Goal: Task Accomplishment & Management: Complete application form

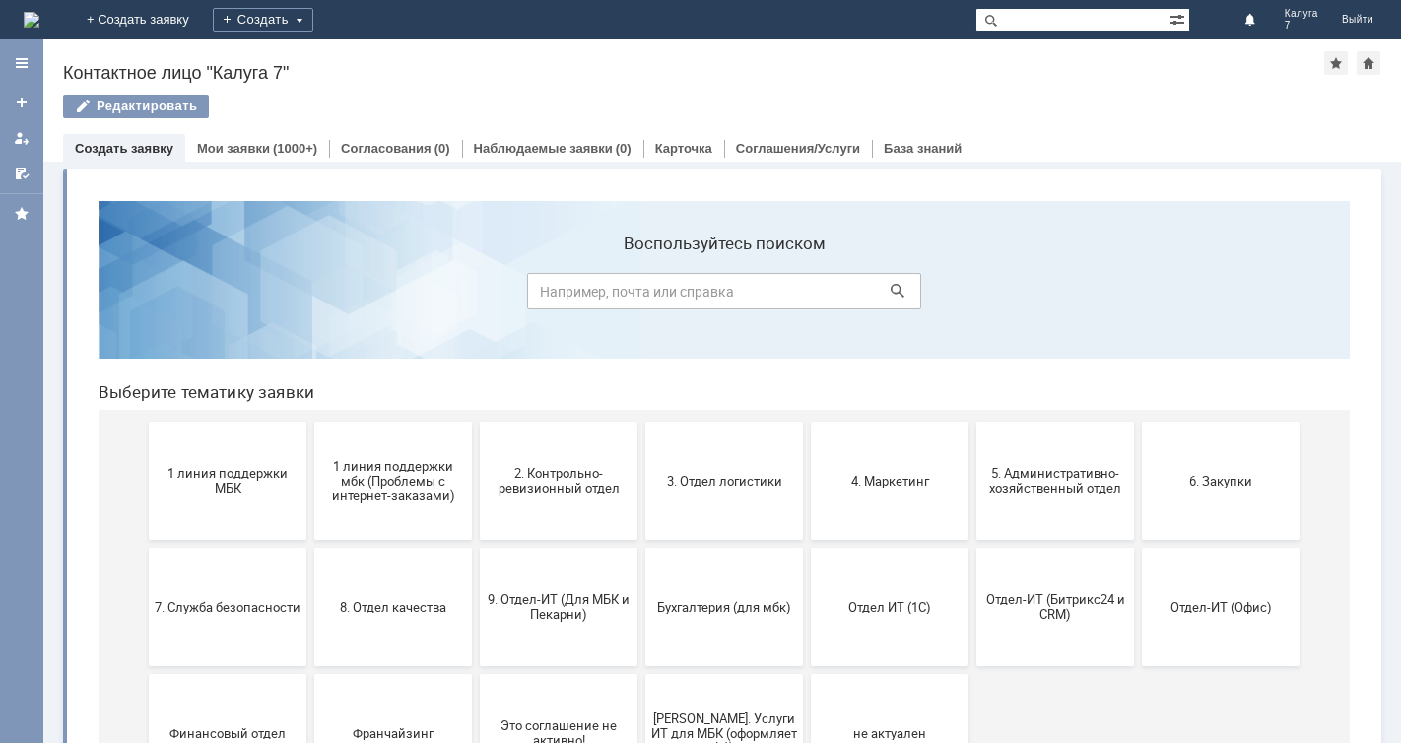
click at [138, 147] on link "Создать заявку" at bounding box center [124, 148] width 99 height 15
click at [313, 15] on div "Создать" at bounding box center [263, 20] width 101 height 24
click at [367, 57] on link "Заявка" at bounding box center [292, 59] width 150 height 24
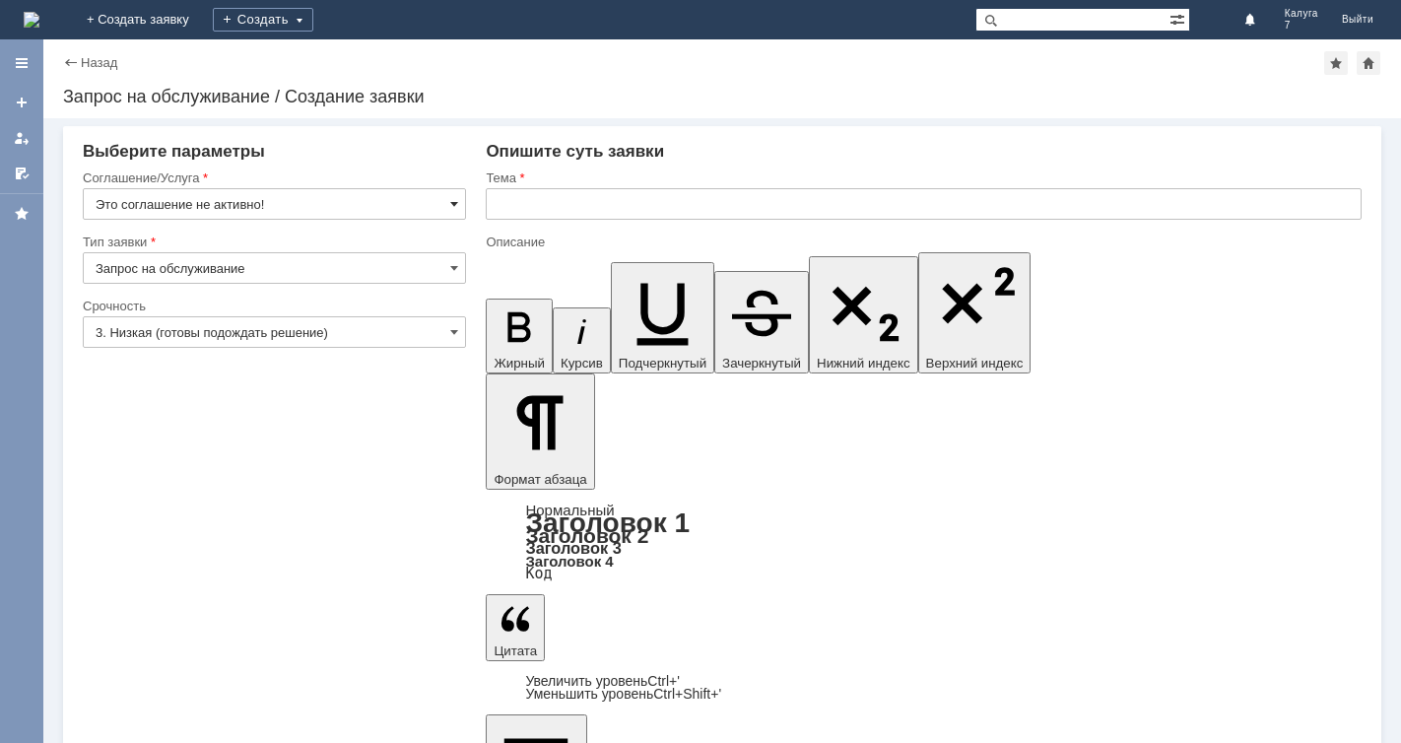
click at [457, 204] on span at bounding box center [454, 204] width 8 height 16
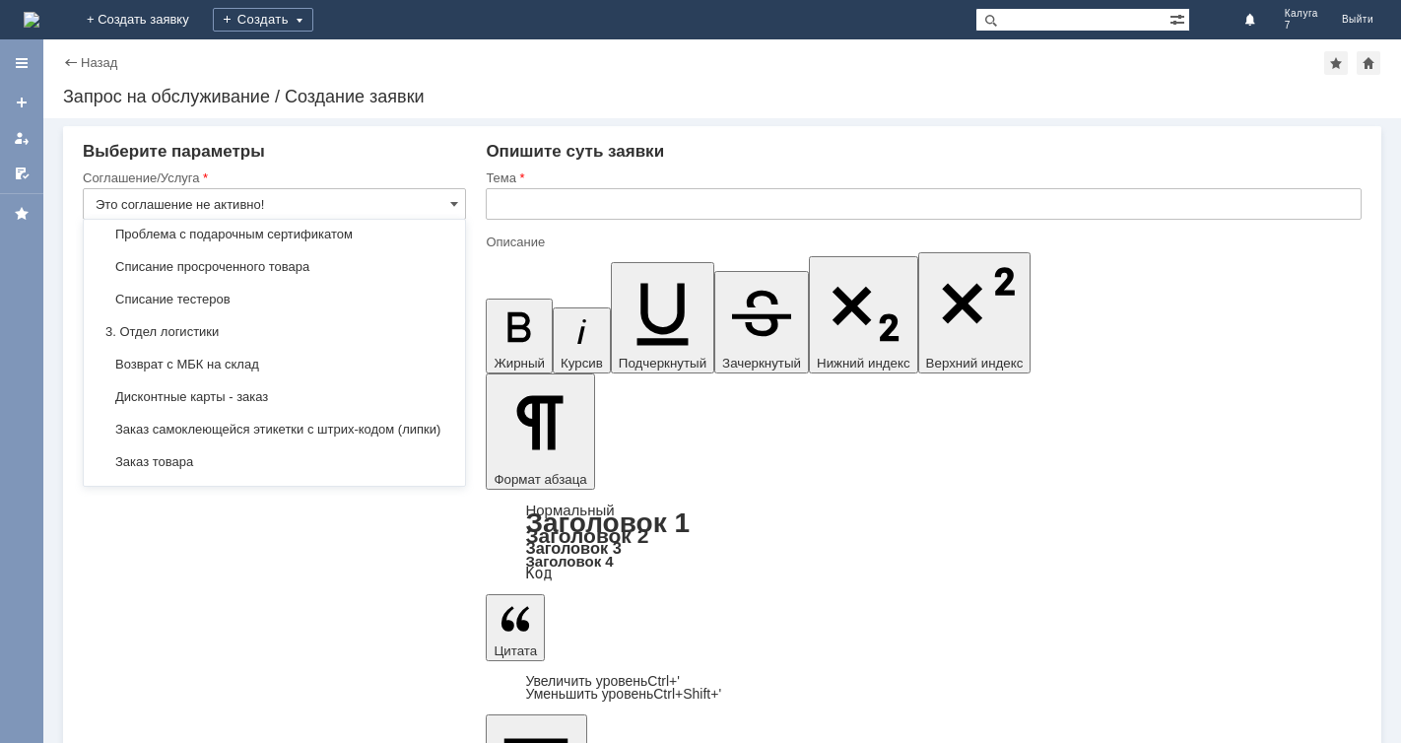
scroll to position [444, 0]
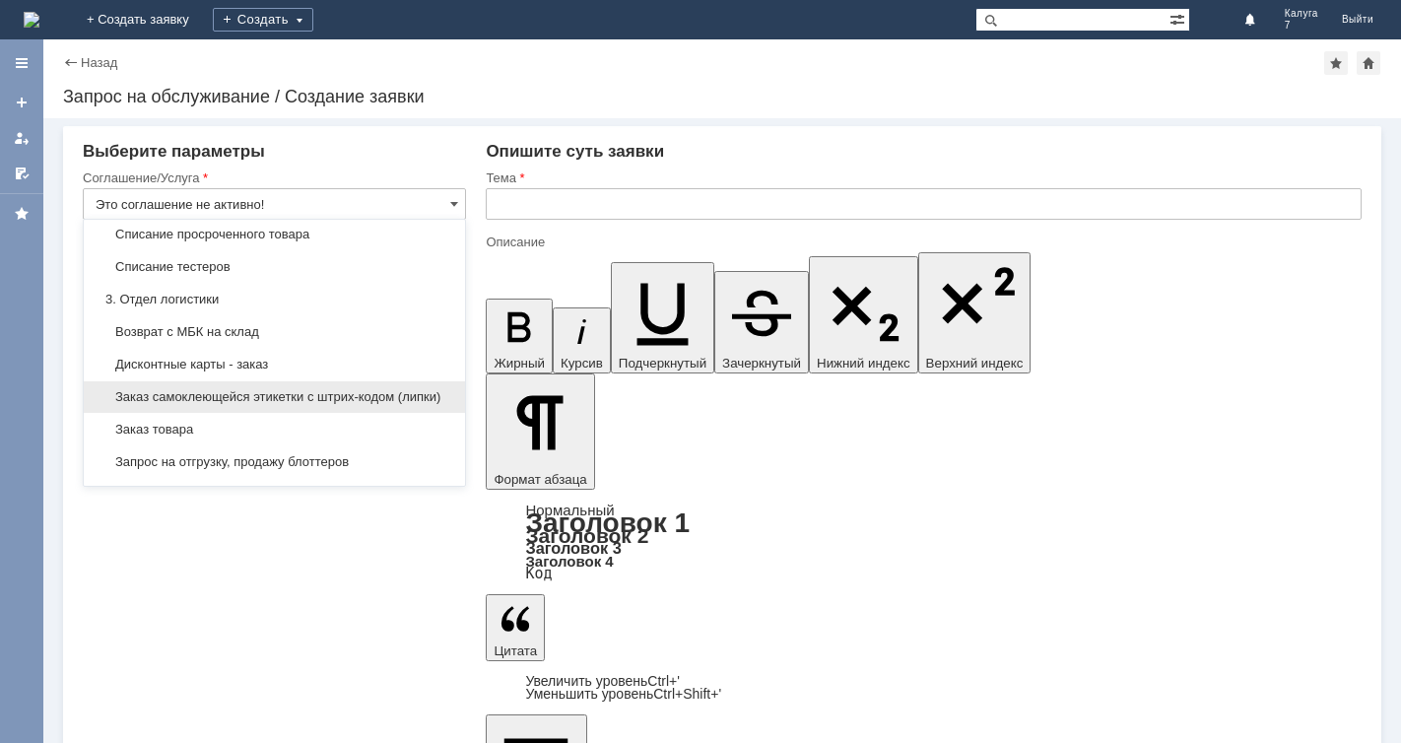
click at [373, 405] on span "Заказ самоклеющейся этикетки с штрих-кодом (липки)" at bounding box center [275, 397] width 358 height 16
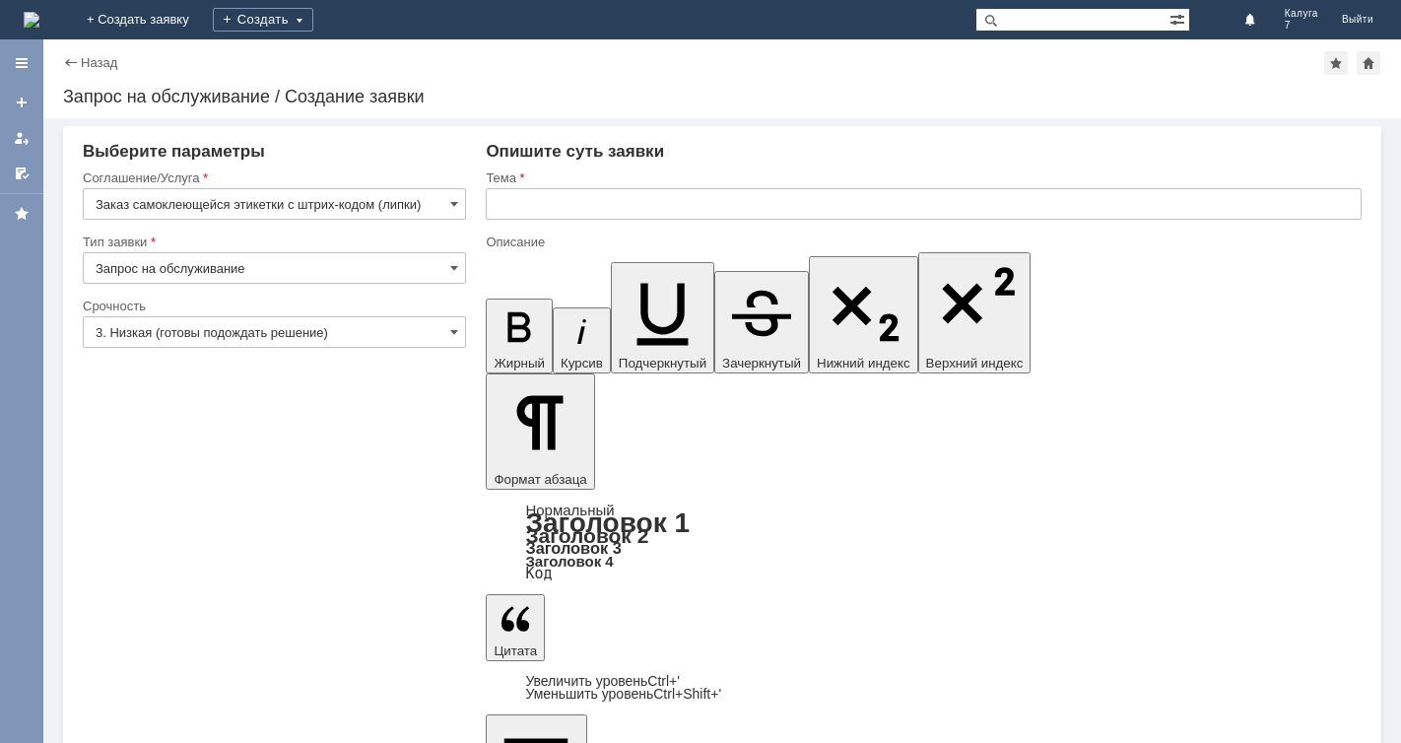
type input "Заказ самоклеющейся этикетки с штрих-кодом (липки)"
click at [457, 334] on span at bounding box center [454, 332] width 8 height 16
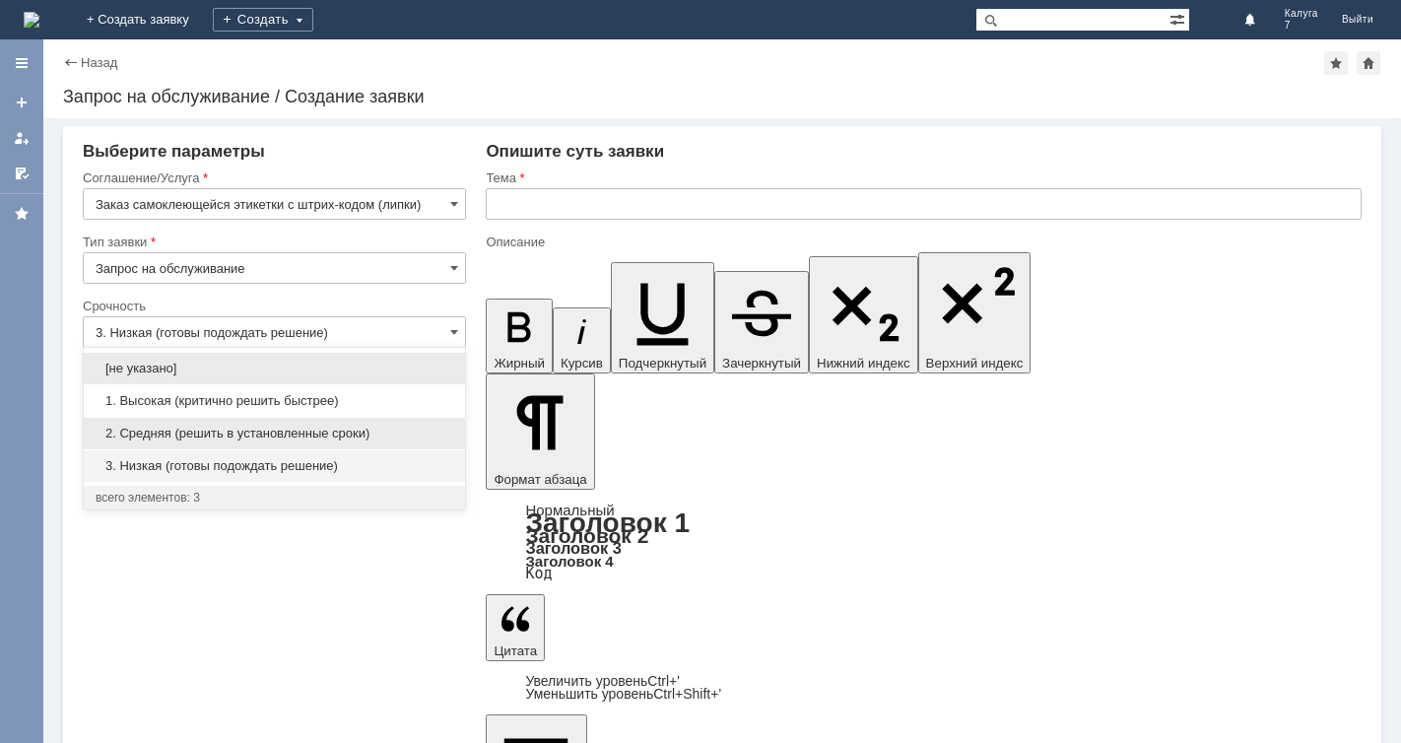
click at [382, 427] on span "2. Средняя (решить в установленные сроки)" at bounding box center [275, 434] width 358 height 16
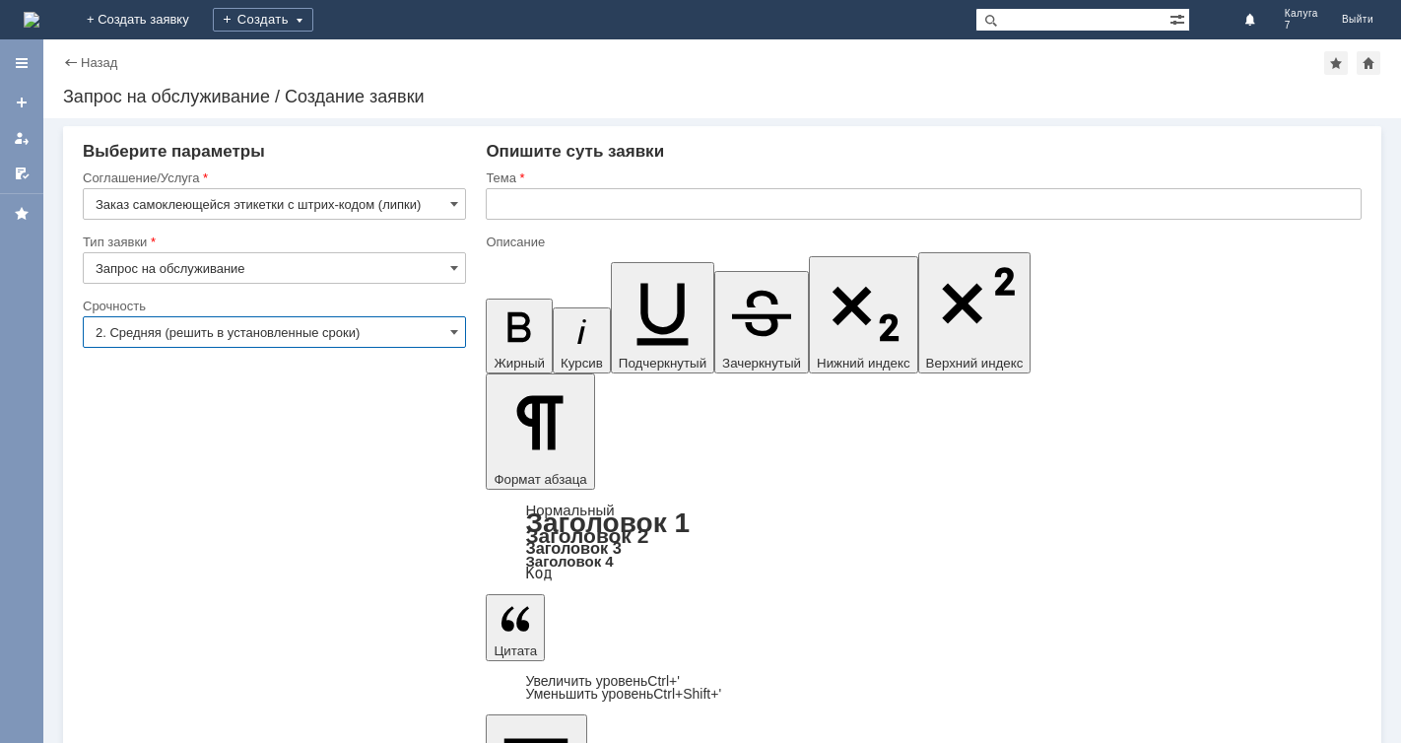
type input "2. Средняя (решить в установленные сроки)"
click at [542, 203] on input "text" at bounding box center [924, 204] width 876 height 32
type input "Заказ поврежденного Q кода"
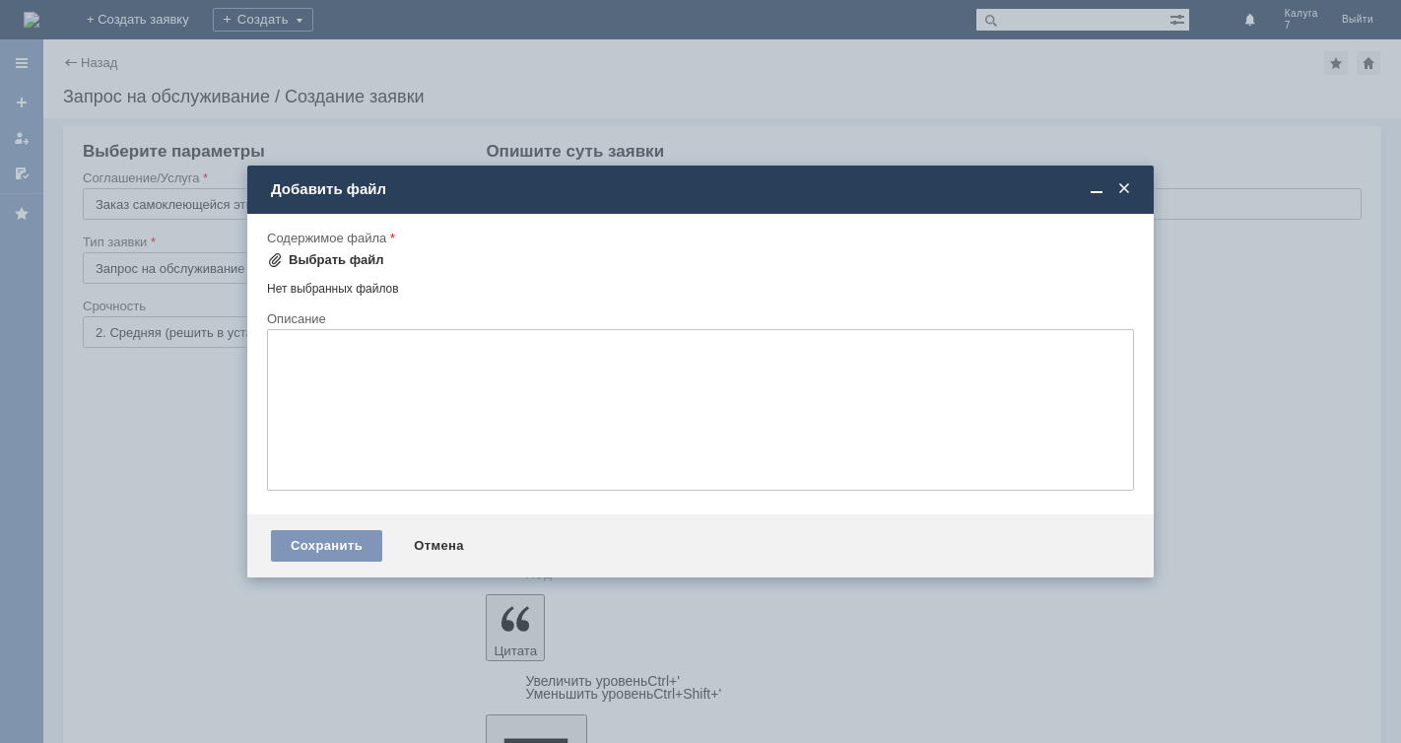
click at [353, 258] on div "Выбрать файл" at bounding box center [337, 260] width 96 height 16
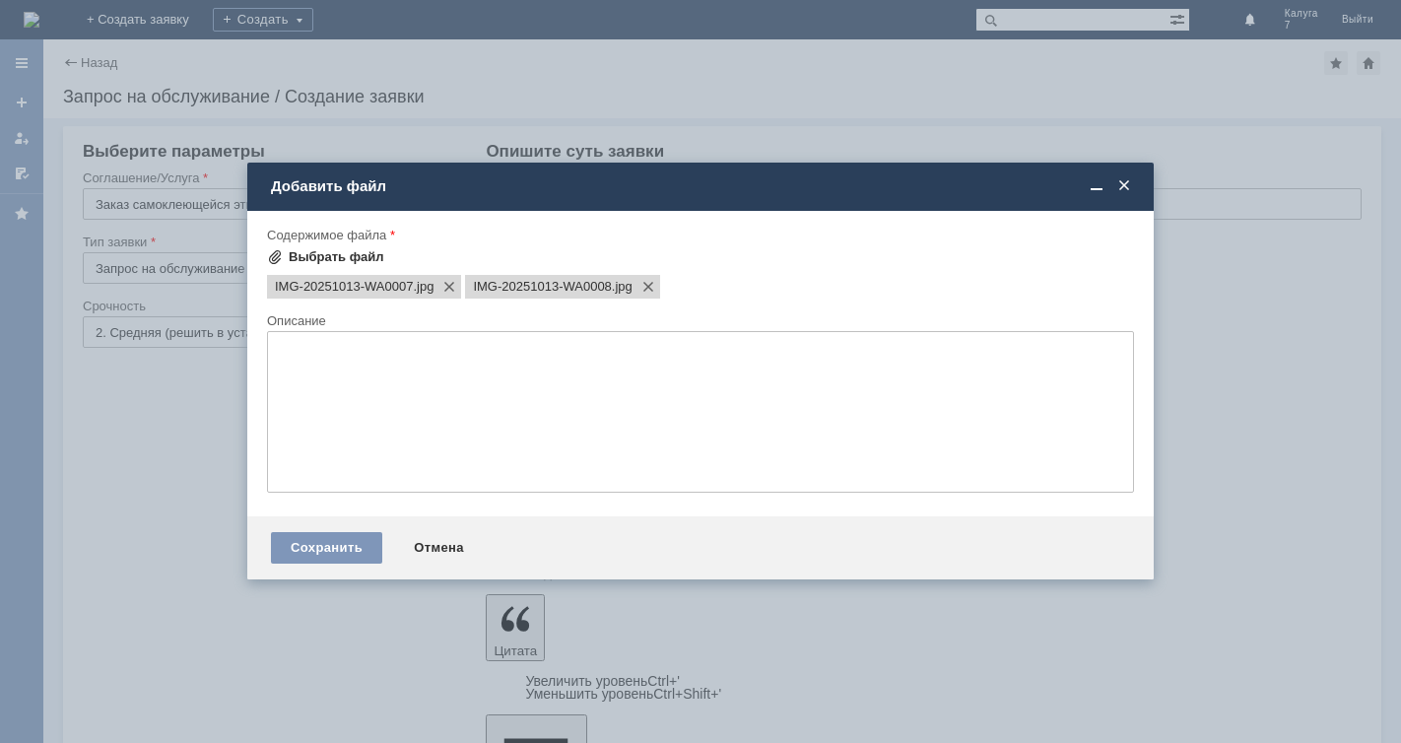
scroll to position [0, 0]
click at [319, 556] on div "Сохранить" at bounding box center [326, 548] width 111 height 32
